Goal: Task Accomplishment & Management: Complete application form

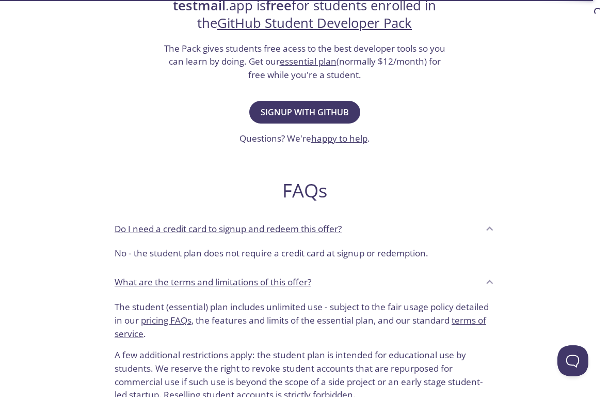
scroll to position [223, 0]
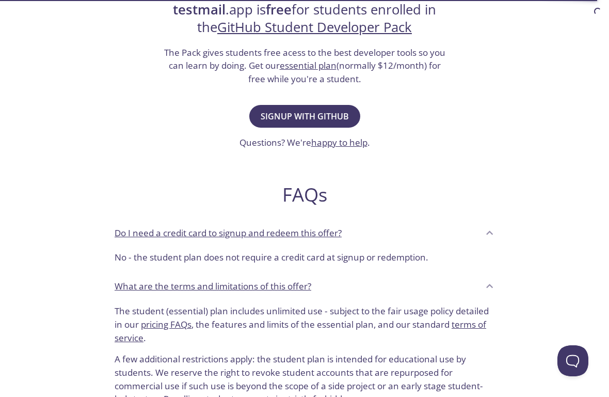
click at [313, 115] on span "Signup with GitHub" at bounding box center [305, 116] width 88 height 14
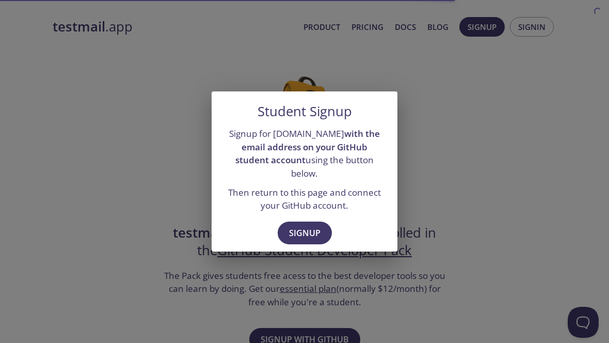
click at [310, 226] on span "Signup" at bounding box center [304, 233] width 31 height 14
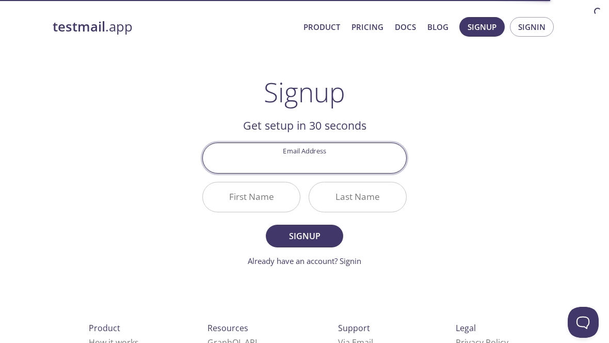
click at [364, 153] on input "Email Address" at bounding box center [304, 157] width 203 height 29
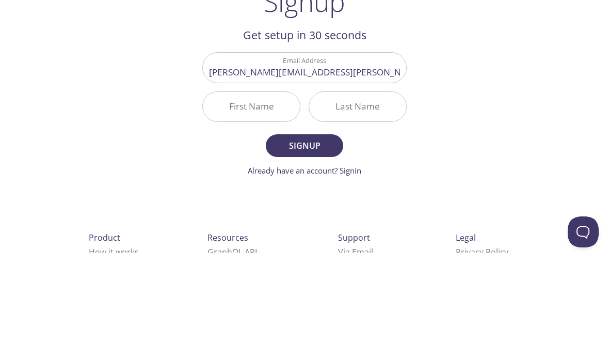
scroll to position [64, 0]
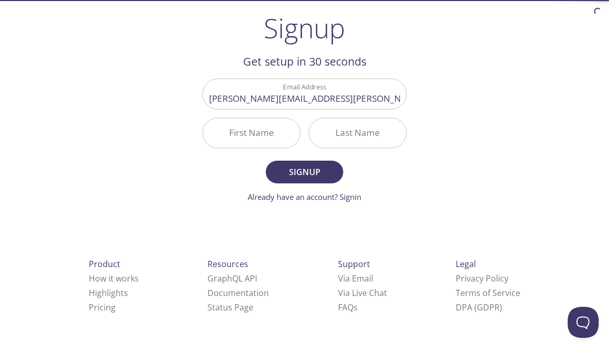
type input "[PERSON_NAME][EMAIL_ADDRESS][PERSON_NAME][DOMAIN_NAME]"
click at [264, 141] on input "First Name" at bounding box center [251, 132] width 97 height 29
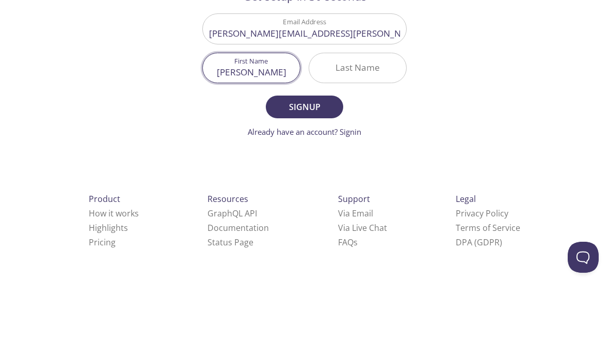
type input "[PERSON_NAME]"
click at [368, 118] on input "Last Name" at bounding box center [357, 132] width 97 height 29
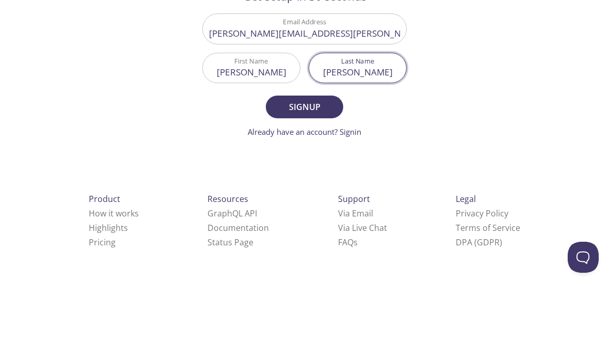
type input "[PERSON_NAME]"
click at [317, 165] on span "Signup" at bounding box center [304, 172] width 55 height 14
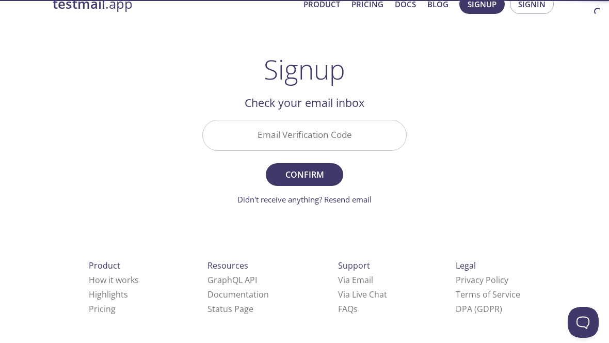
scroll to position [19, 0]
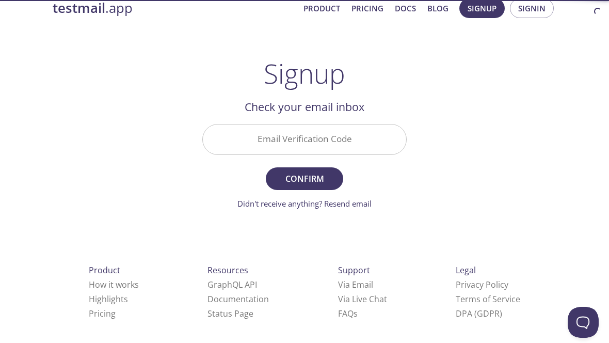
click at [359, 140] on input "Email Verification Code" at bounding box center [304, 138] width 203 height 29
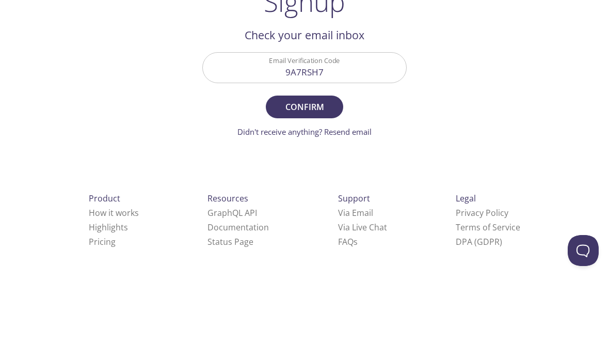
scroll to position [25, 0]
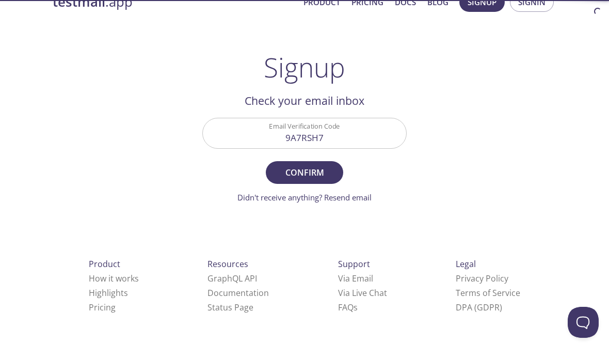
type input "9A7RSH7"
click at [303, 167] on span "Confirm" at bounding box center [304, 172] width 55 height 14
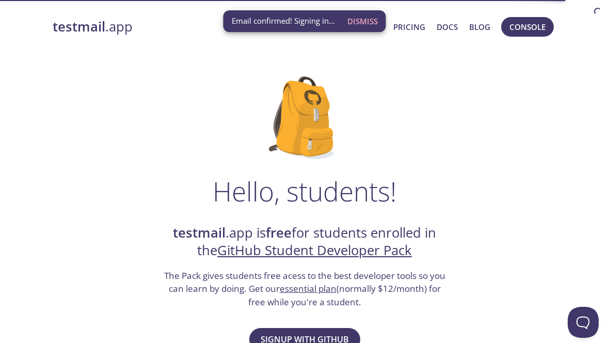
scroll to position [30, 0]
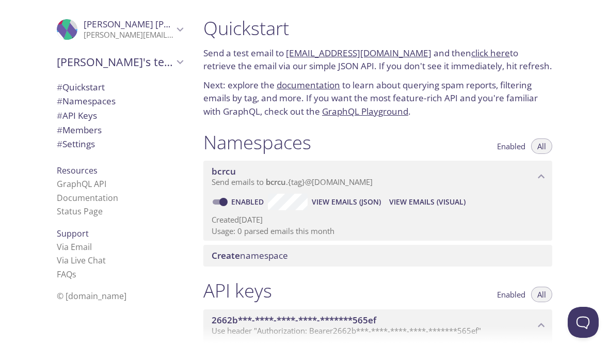
click at [544, 172] on icon "bcrcu namespace" at bounding box center [541, 176] width 13 height 13
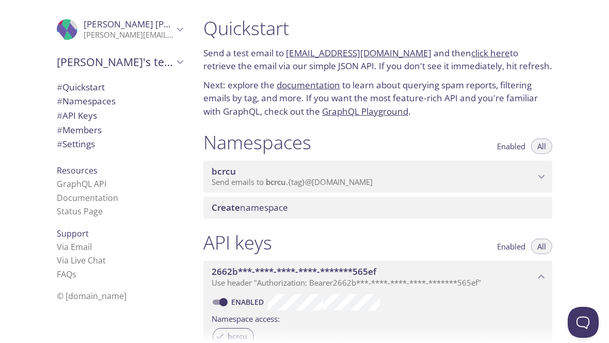
click at [534, 177] on p "Send emails to bcrcu . {tag} @[DOMAIN_NAME]" at bounding box center [373, 182] width 323 height 10
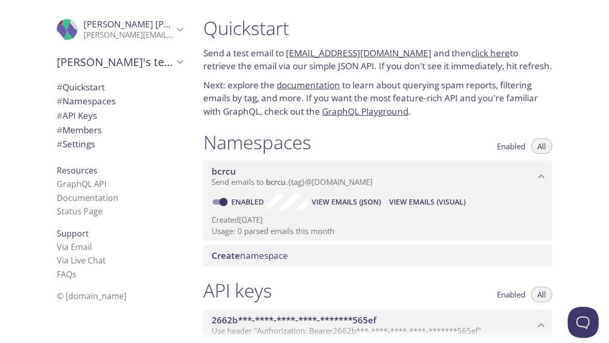
click at [467, 250] on span "Create namespace" at bounding box center [380, 255] width 337 height 11
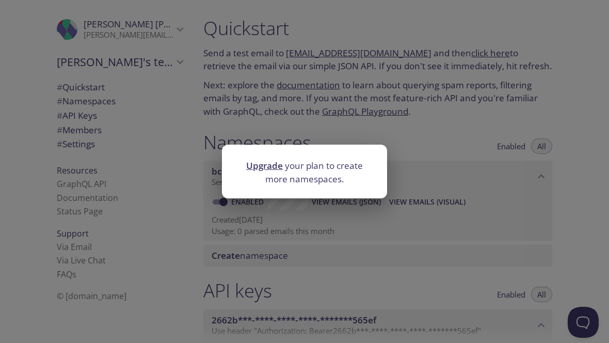
click at [474, 246] on div "Upgrade your plan to create more namespaces." at bounding box center [304, 171] width 609 height 343
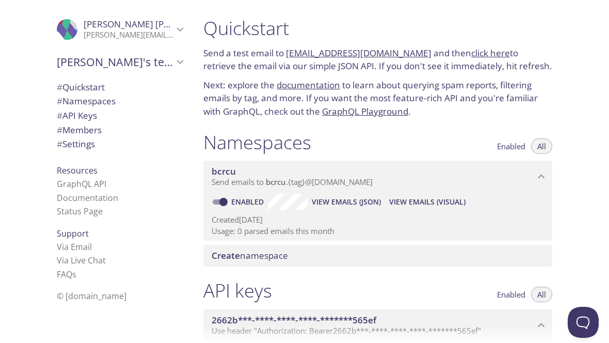
click at [471, 57] on link "click here" at bounding box center [490, 53] width 39 height 12
